Goal: Task Accomplishment & Management: Use online tool/utility

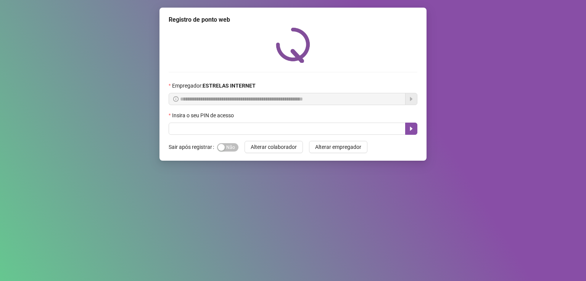
click at [313, 122] on div "Insira o seu PIN de acesso" at bounding box center [293, 116] width 249 height 11
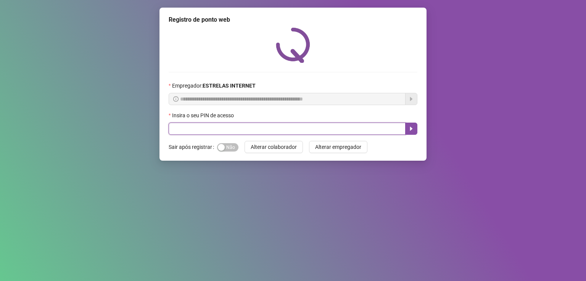
click at [315, 132] on input "text" at bounding box center [287, 129] width 237 height 12
type input "*****"
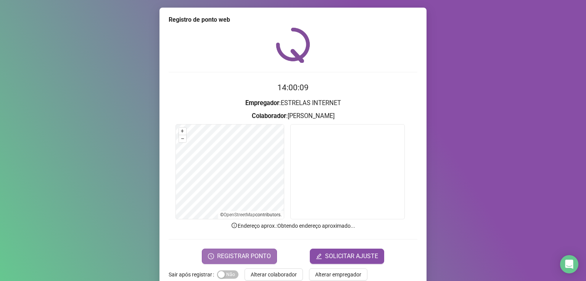
click at [239, 259] on span "REGISTRAR PONTO" at bounding box center [244, 256] width 54 height 9
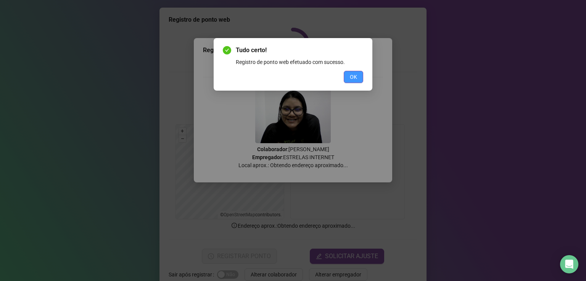
click at [357, 77] on button "OK" at bounding box center [353, 77] width 19 height 12
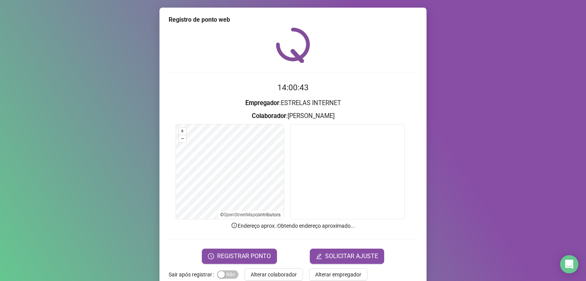
scroll to position [16, 0]
